Goal: Book appointment/travel/reservation

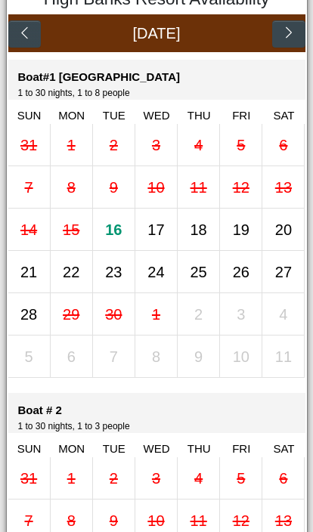
scroll to position [310, 0]
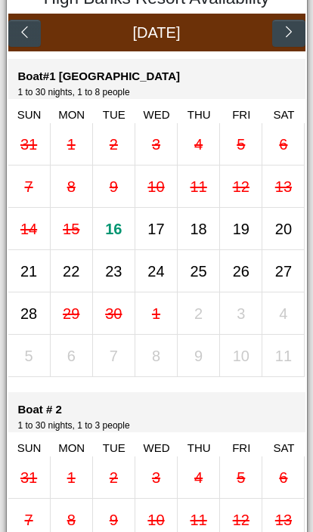
click at [123, 247] on div "16" at bounding box center [114, 229] width 42 height 42
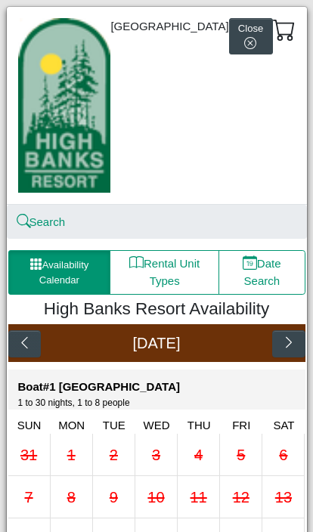
scroll to position [0, 0]
click at [270, 32] on button "Close" at bounding box center [251, 36] width 44 height 37
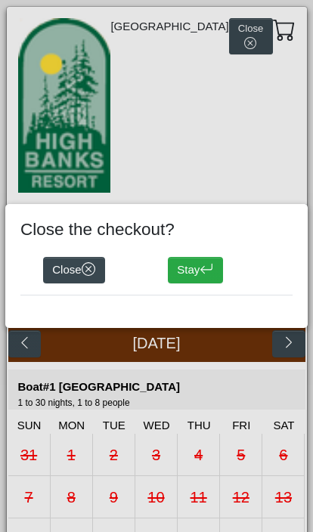
click at [213, 275] on icon "arrow return left" at bounding box center [206, 269] width 14 height 14
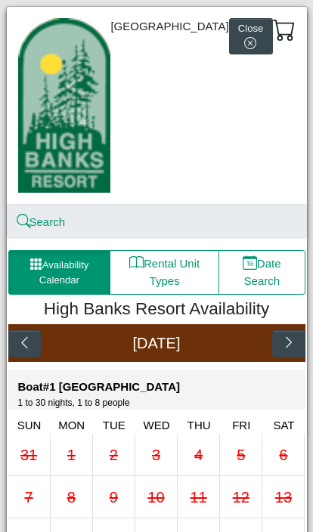
click at [184, 294] on button "Rental Unit Types" at bounding box center [165, 272] width 110 height 44
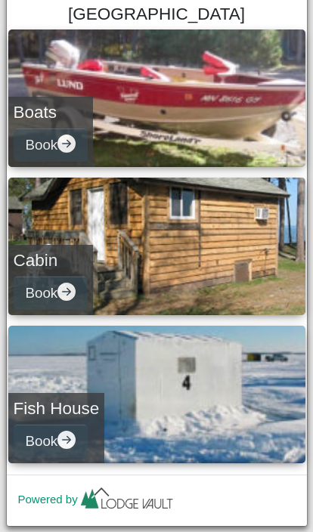
scroll to position [321, 0]
click at [236, 255] on link "Cabin Book" at bounding box center [156, 246] width 297 height 137
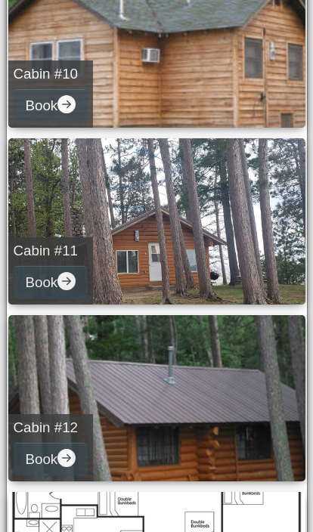
click at [241, 274] on link "Cabin #11 Book" at bounding box center [156, 221] width 297 height 166
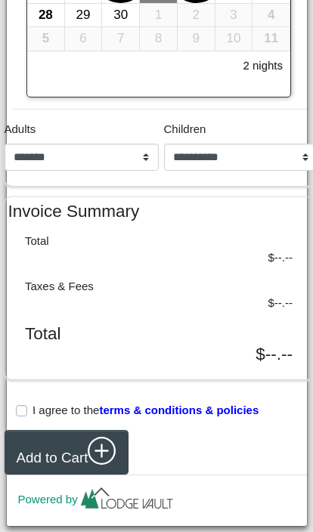
scroll to position [784, 0]
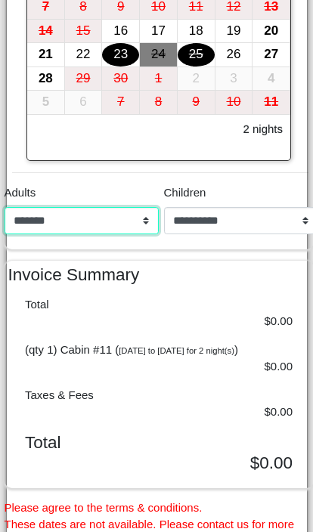
click at [155, 234] on select "**********" at bounding box center [82, 220] width 154 height 27
select select "*"
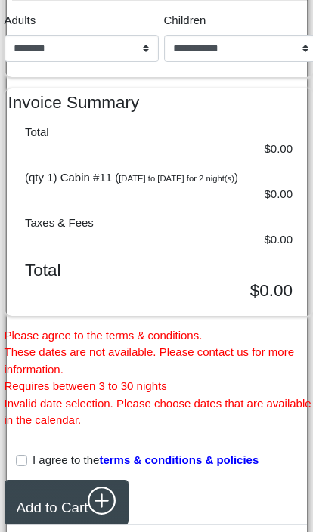
scroll to position [957, 0]
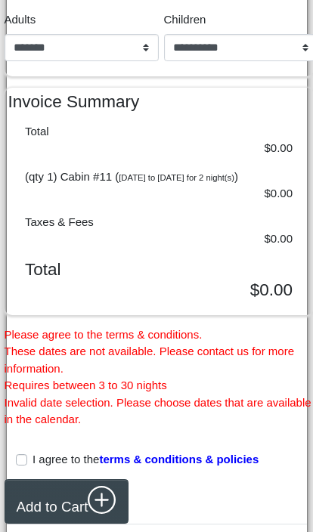
click at [40, 468] on label "I agree to the terms & conditions & policies" at bounding box center [145, 459] width 226 height 17
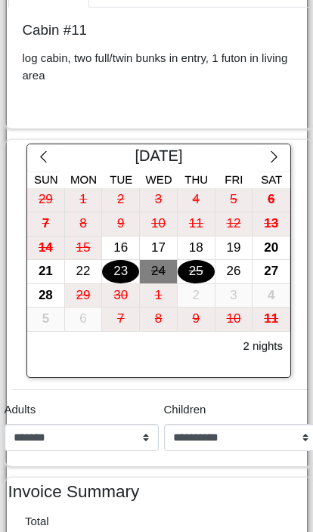
scroll to position [568, 0]
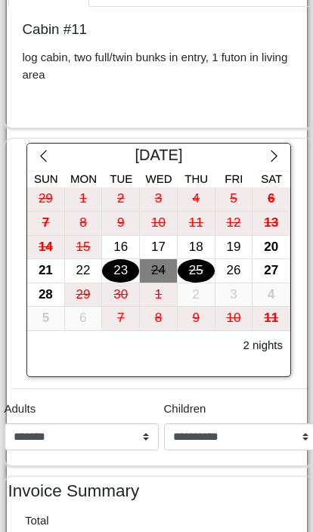
click at [168, 259] on div "17" at bounding box center [158, 247] width 37 height 23
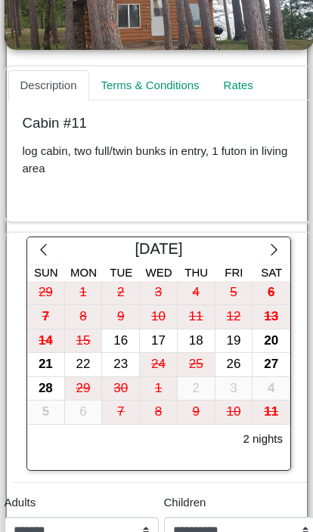
scroll to position [479, 0]
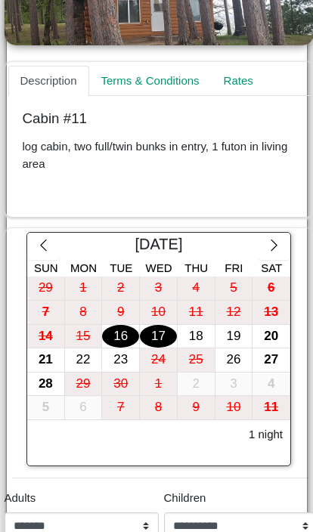
click at [133, 348] on div "16" at bounding box center [120, 336] width 37 height 23
click at [196, 348] on div "18" at bounding box center [196, 336] width 37 height 23
click at [162, 348] on div "17" at bounding box center [158, 336] width 37 height 23
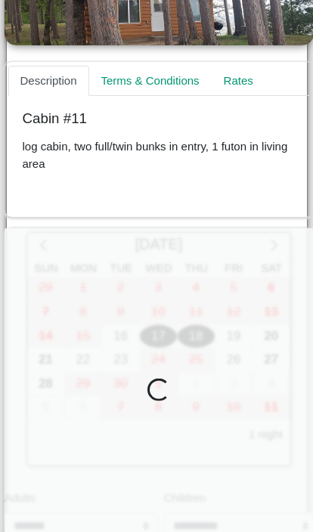
click at [128, 348] on div "16" at bounding box center [120, 336] width 37 height 23
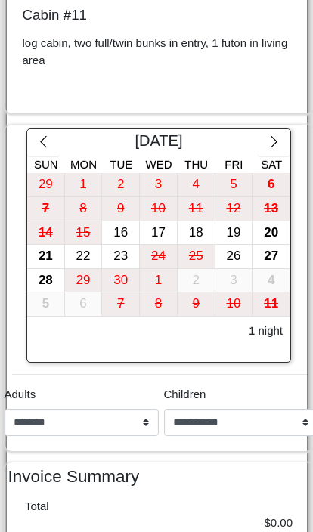
scroll to position [587, 0]
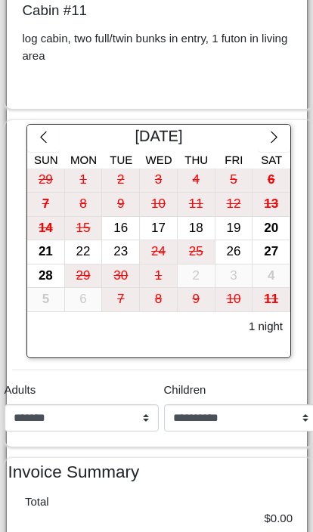
click at [131, 240] on div "16" at bounding box center [120, 228] width 37 height 23
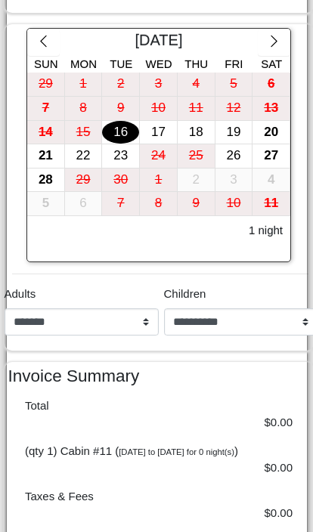
scroll to position [684, 0]
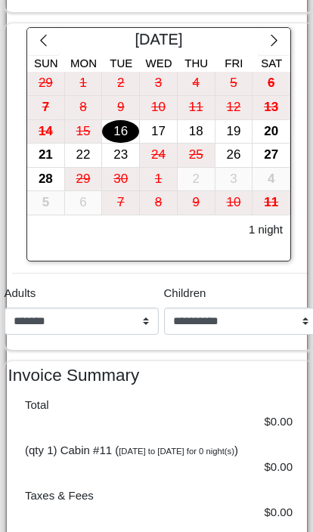
click at [271, 236] on h6 "1 night" at bounding box center [266, 230] width 34 height 14
click at [197, 144] on div "18" at bounding box center [196, 131] width 37 height 23
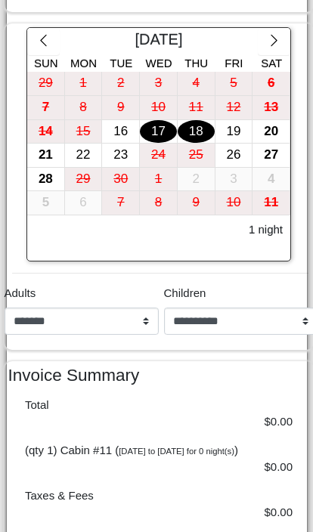
click at [168, 144] on div "17" at bounding box center [158, 131] width 37 height 23
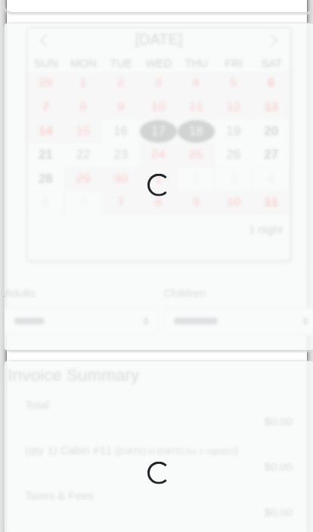
click at [134, 144] on div "16" at bounding box center [120, 131] width 37 height 23
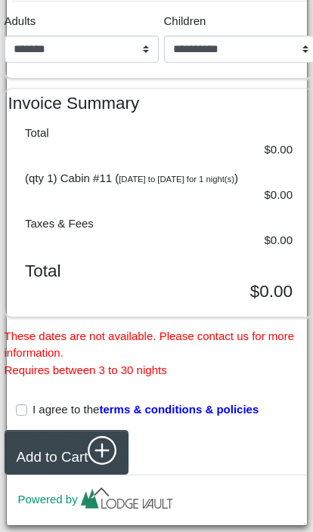
scroll to position [991, 0]
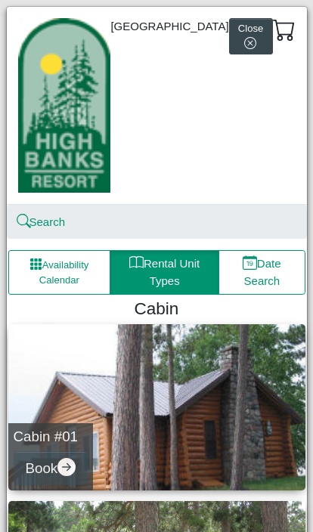
click at [276, 294] on button "Date Search" at bounding box center [261, 272] width 86 height 44
select select "*"
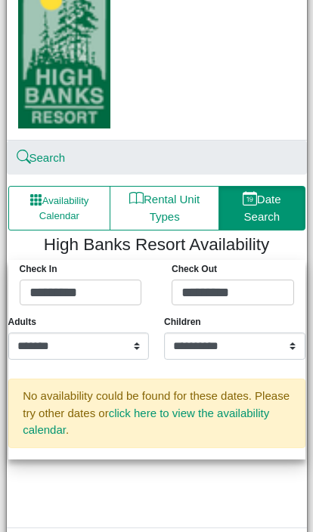
scroll to position [101, 0]
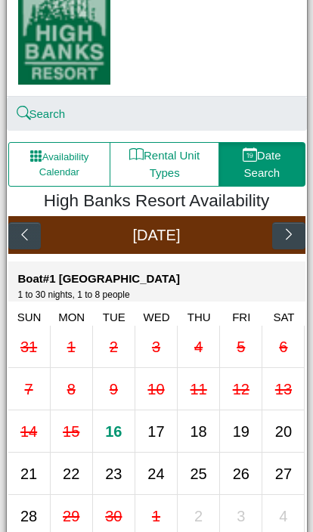
scroll to position [128, 0]
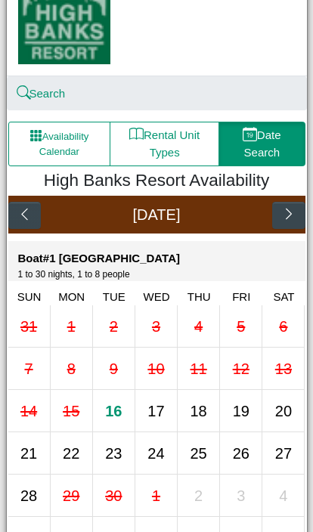
click at [169, 431] on div "17" at bounding box center [156, 411] width 42 height 42
click at [165, 431] on div "17" at bounding box center [156, 411] width 42 height 42
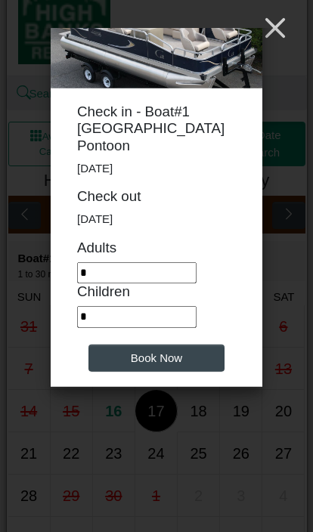
click at [276, 26] on icon "x" at bounding box center [275, 28] width 20 height 20
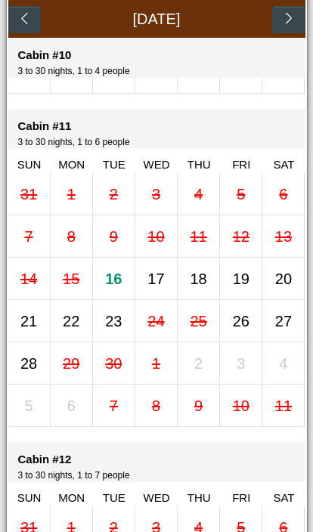
scroll to position [4594, 0]
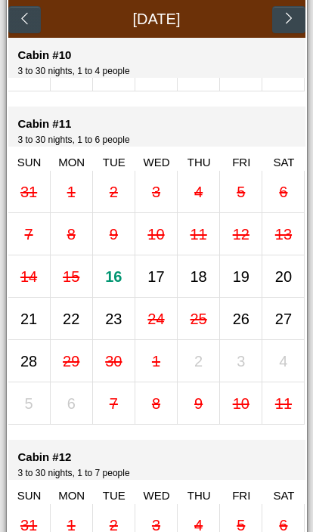
click at [124, 296] on div "16" at bounding box center [114, 276] width 42 height 42
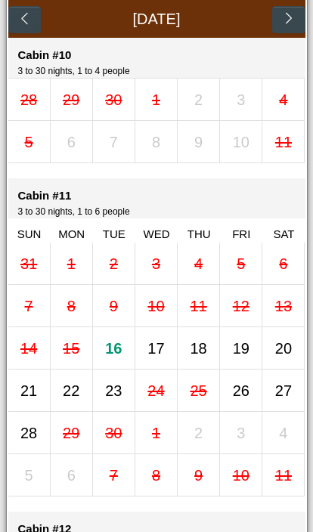
scroll to position [4523, 0]
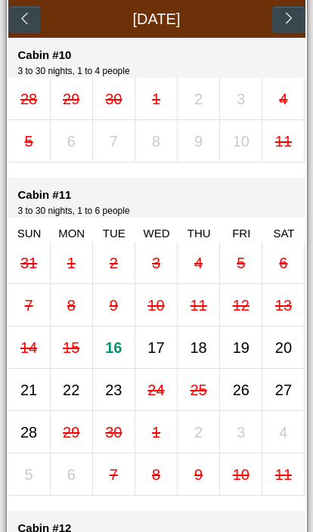
click at [168, 357] on div "17" at bounding box center [156, 347] width 42 height 42
click at [205, 359] on div "18" at bounding box center [198, 347] width 17 height 23
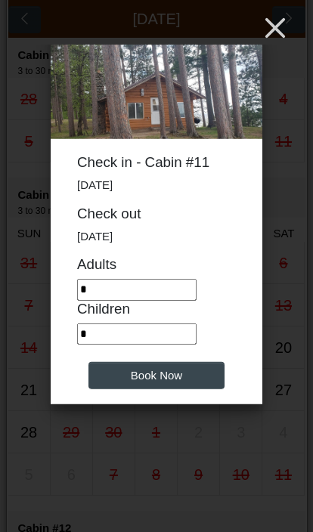
click at [276, 27] on icon "x" at bounding box center [275, 28] width 20 height 20
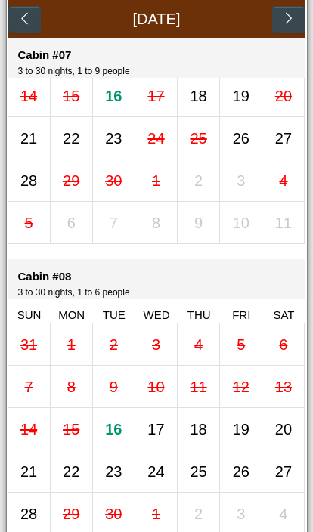
scroll to position [3296, 0]
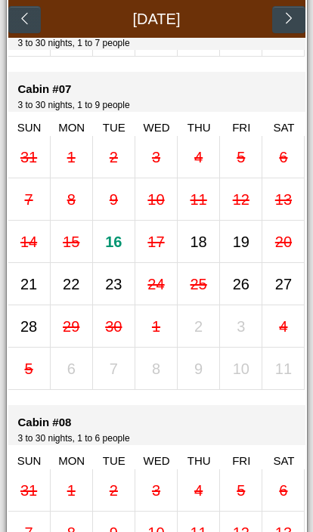
click at [30, 22] on icon "chevron left" at bounding box center [24, 18] width 14 height 14
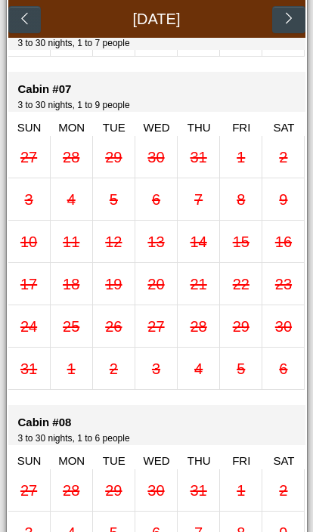
click at [23, 20] on icon "chevron left" at bounding box center [24, 18] width 6 height 11
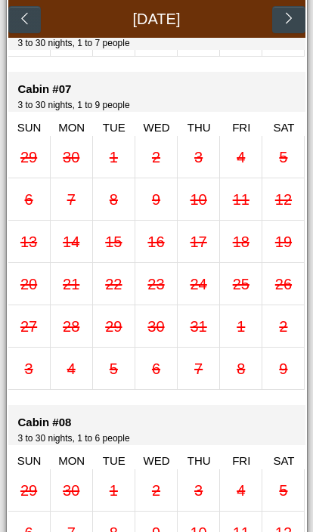
click at [23, 23] on icon "chevron left" at bounding box center [24, 18] width 14 height 14
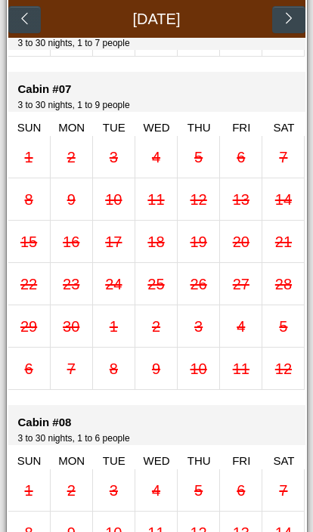
click at [23, 9] on button "button" at bounding box center [24, 19] width 32 height 27
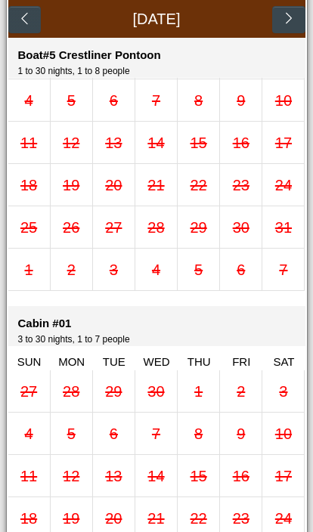
scroll to position [1393, 0]
